Goal: Find specific page/section: Find specific page/section

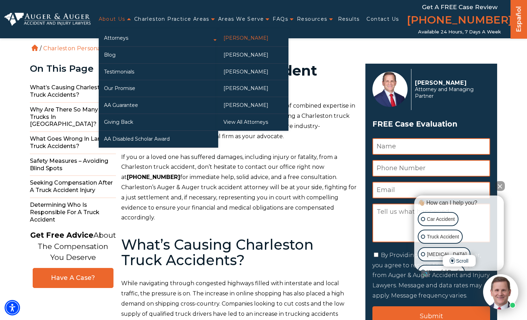
click at [256, 40] on link "[PERSON_NAME]" at bounding box center [253, 38] width 70 height 17
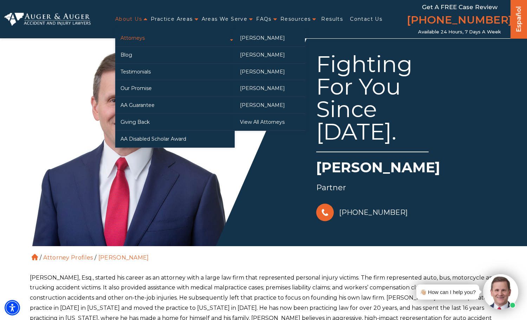
click at [139, 38] on link "Attorneys" at bounding box center [174, 38] width 119 height 17
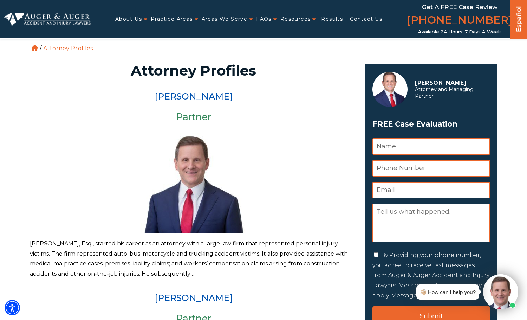
click at [36, 241] on p "Herbert W. Auger, Esq., started his career as an attorney with a large law firm…" at bounding box center [193, 258] width 327 height 40
copy p "Herbert"
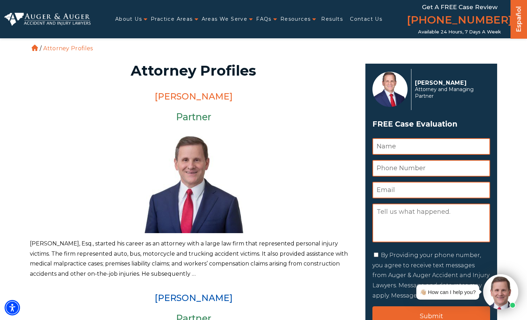
click at [176, 98] on link "[PERSON_NAME]" at bounding box center [194, 96] width 78 height 11
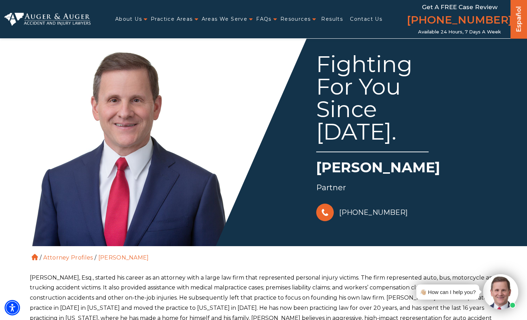
click at [334, 165] on h1 "Herbert W. Auger" at bounding box center [407, 168] width 182 height 23
drag, startPoint x: 334, startPoint y: 165, endPoint x: 431, endPoint y: 165, distance: 96.9
click at [431, 165] on h1 "Herbert W. Auger" at bounding box center [407, 168] width 182 height 23
copy h1 "Herbert W. Auger"
